Goal: Navigation & Orientation: Find specific page/section

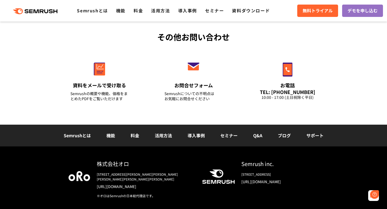
scroll to position [1917, 0]
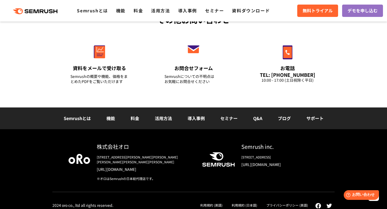
click at [288, 120] on link "ブログ" at bounding box center [284, 118] width 13 height 6
